Goal: Task Accomplishment & Management: Use online tool/utility

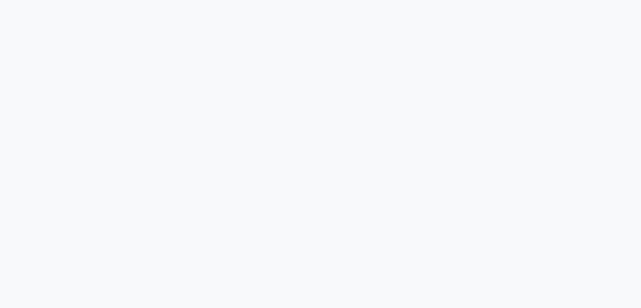
select select "service"
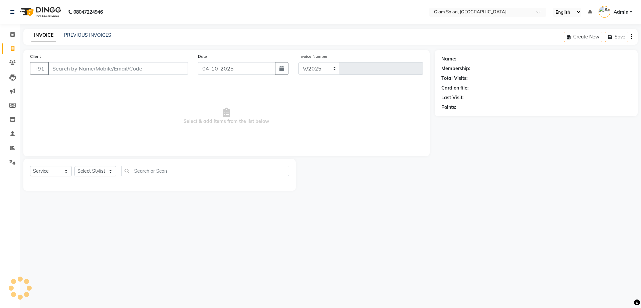
select select "5447"
type input "1830"
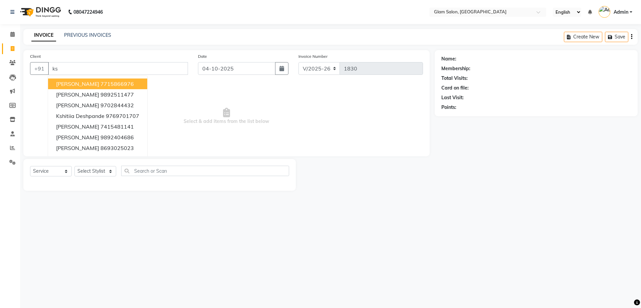
type input "k"
type input "w"
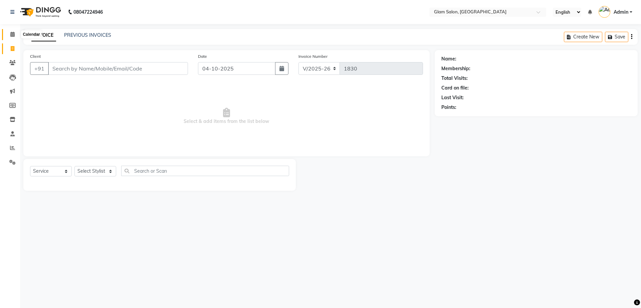
click at [10, 31] on span at bounding box center [13, 35] width 12 height 8
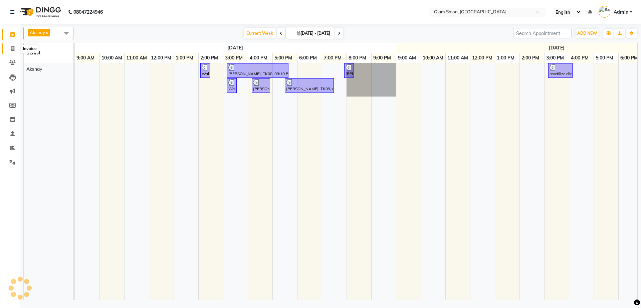
click at [7, 47] on span at bounding box center [13, 49] width 12 height 8
select select "5447"
select select "service"
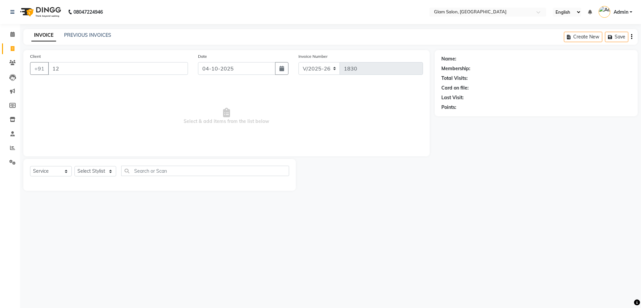
type input "1"
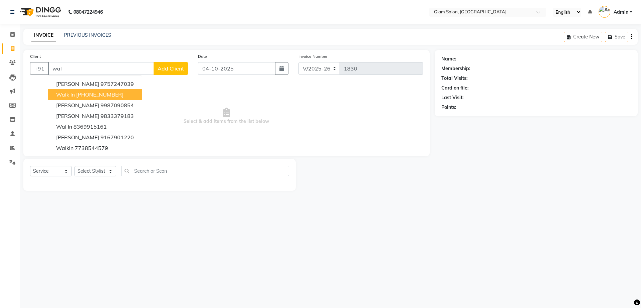
click at [85, 94] on ngb-highlight "[PHONE_NUMBER]" at bounding box center [99, 94] width 47 height 7
type input "12330000000"
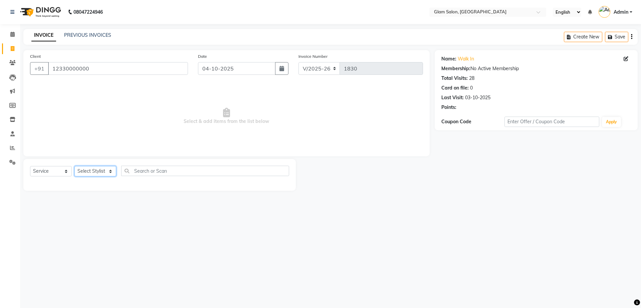
click at [105, 170] on select "Select Stylist Akshay [PERSON_NAME] [PERSON_NAME] [PERSON_NAME] [PERSON_NAME]" at bounding box center [95, 171] width 42 height 10
select select "36891"
click at [74, 166] on select "Select Stylist Akshay [PERSON_NAME] [PERSON_NAME] [PERSON_NAME] [PERSON_NAME]" at bounding box center [95, 171] width 42 height 10
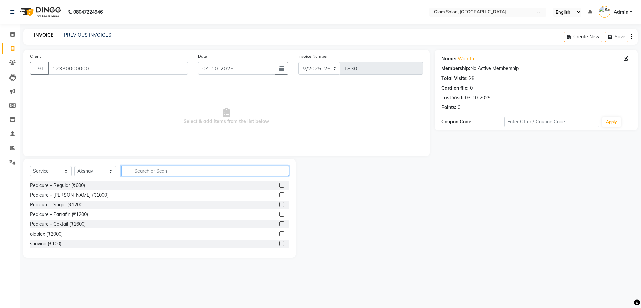
click at [154, 173] on input "text" at bounding box center [205, 171] width 168 height 10
type input "100"
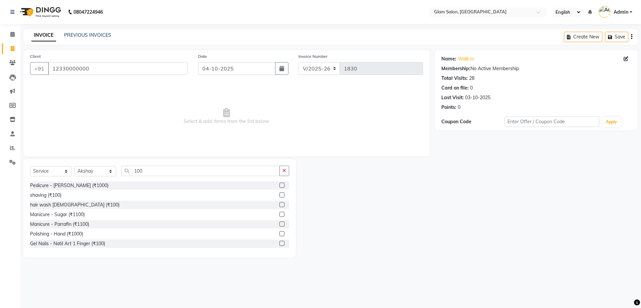
click at [279, 195] on label at bounding box center [281, 194] width 5 height 5
click at [279, 195] on input "checkbox" at bounding box center [281, 195] width 4 height 4
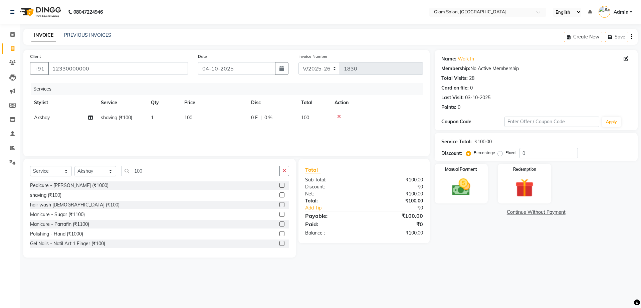
click at [273, 195] on div "shaving (₹100)" at bounding box center [159, 195] width 259 height 8
click at [279, 195] on label at bounding box center [281, 194] width 5 height 5
click at [279, 195] on input "checkbox" at bounding box center [281, 195] width 4 height 4
checkbox input "false"
click at [459, 192] on img at bounding box center [461, 187] width 31 height 22
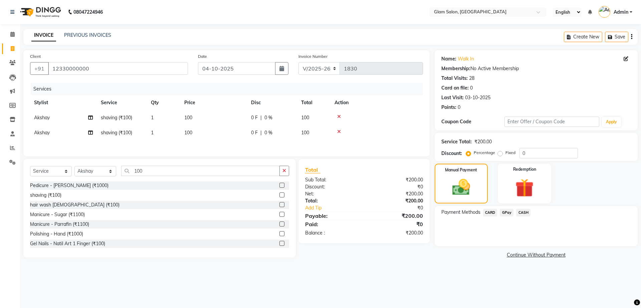
click at [511, 212] on span "GPay" at bounding box center [507, 213] width 14 height 8
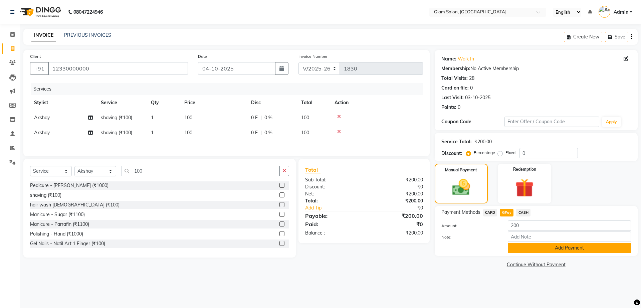
click at [518, 246] on button "Add Payment" at bounding box center [569, 248] width 123 height 10
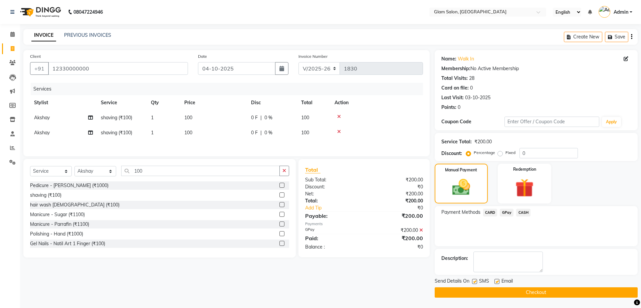
click at [474, 280] on label at bounding box center [474, 281] width 5 height 5
click at [474, 280] on input "checkbox" at bounding box center [474, 281] width 4 height 4
checkbox input "false"
click at [494, 280] on label at bounding box center [496, 281] width 5 height 5
click at [494, 280] on input "checkbox" at bounding box center [496, 281] width 4 height 4
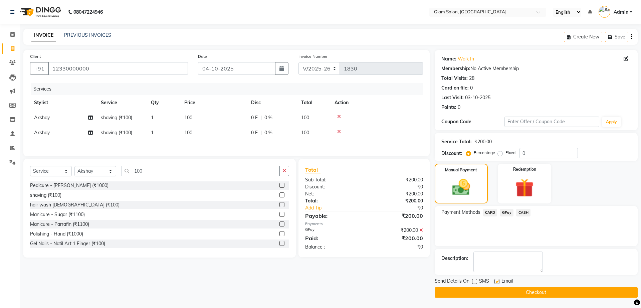
checkbox input "false"
click at [487, 294] on button "Checkout" at bounding box center [536, 292] width 203 height 10
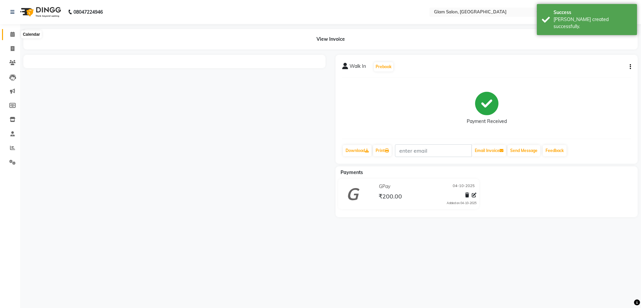
click at [12, 35] on icon at bounding box center [12, 34] width 4 height 5
